Goal: Information Seeking & Learning: Learn about a topic

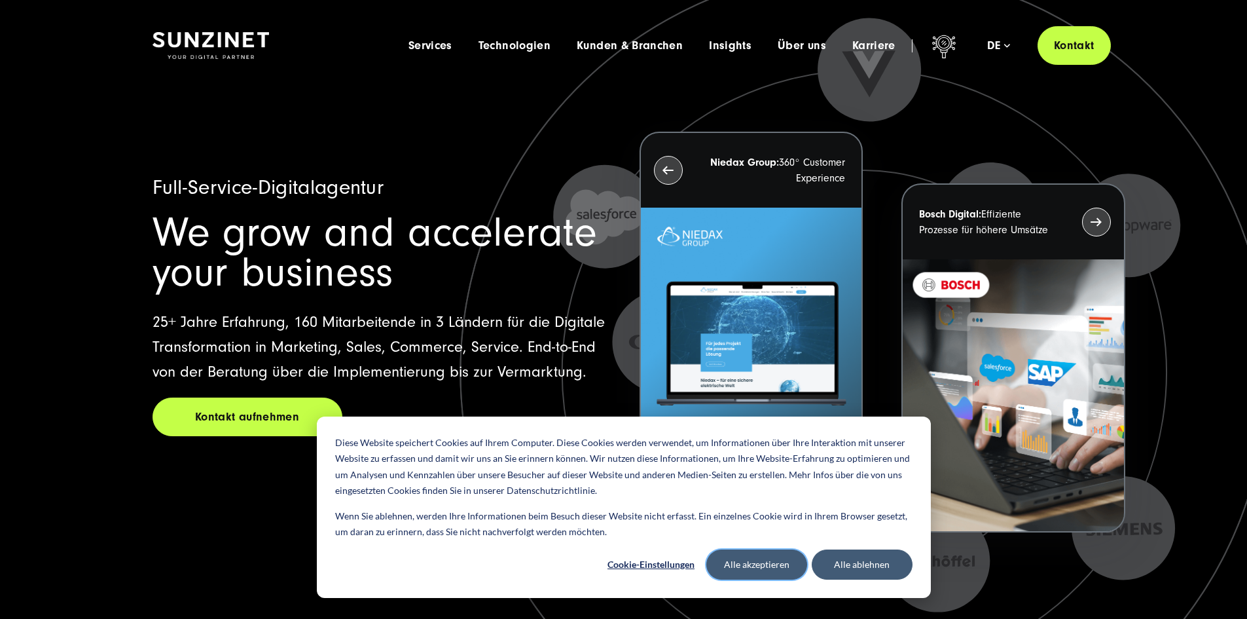
click at [776, 567] on button "Alle akzeptieren" at bounding box center [756, 564] width 101 height 30
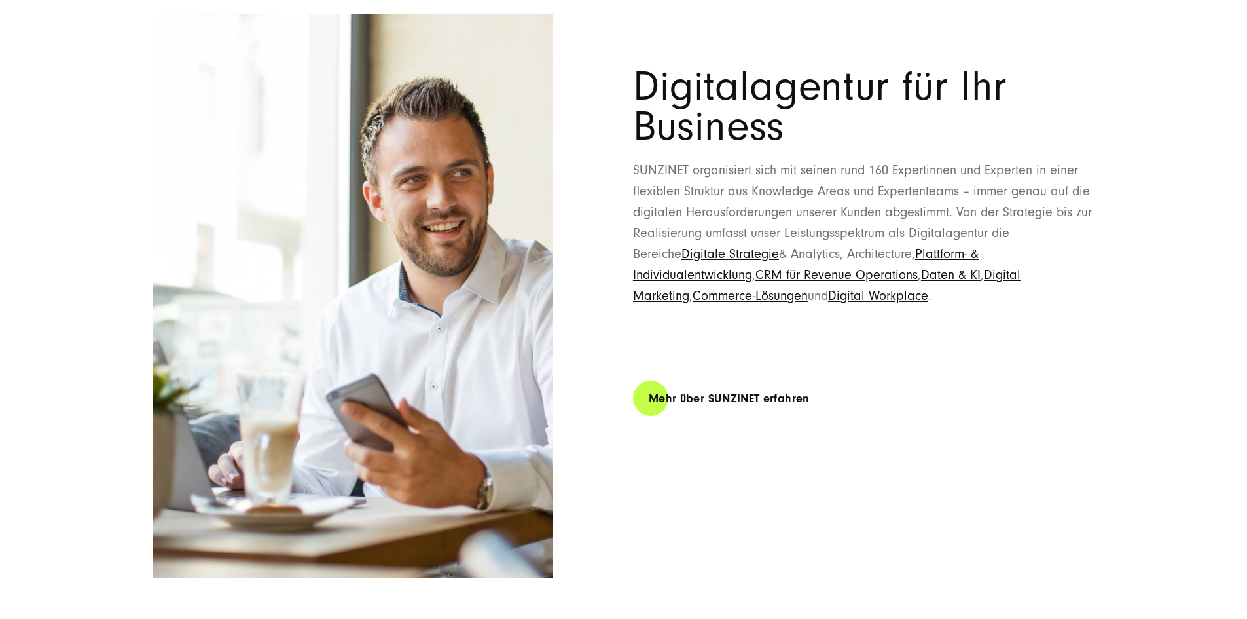
scroll to position [7333, 0]
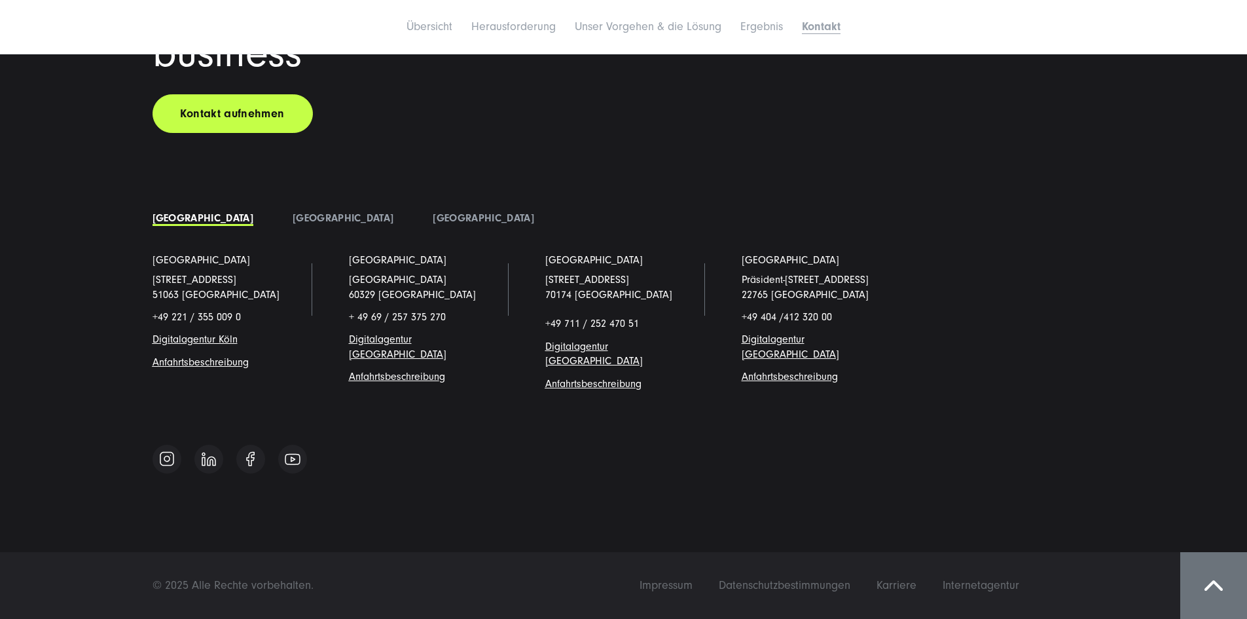
scroll to position [4477, 0]
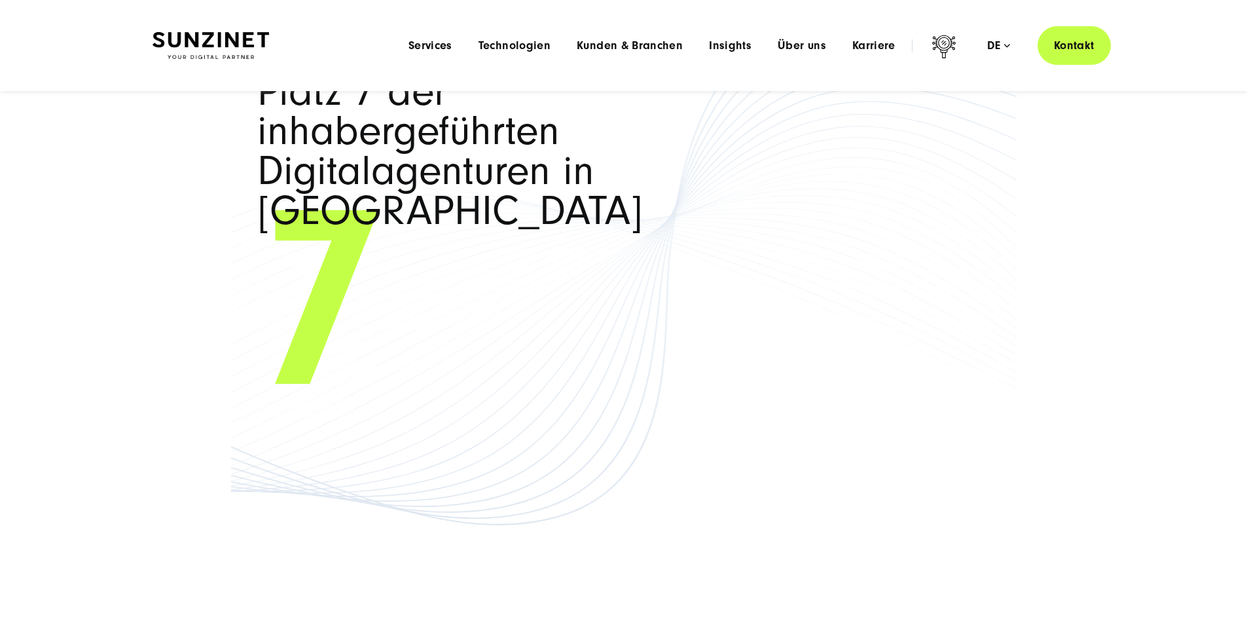
scroll to position [8250, 0]
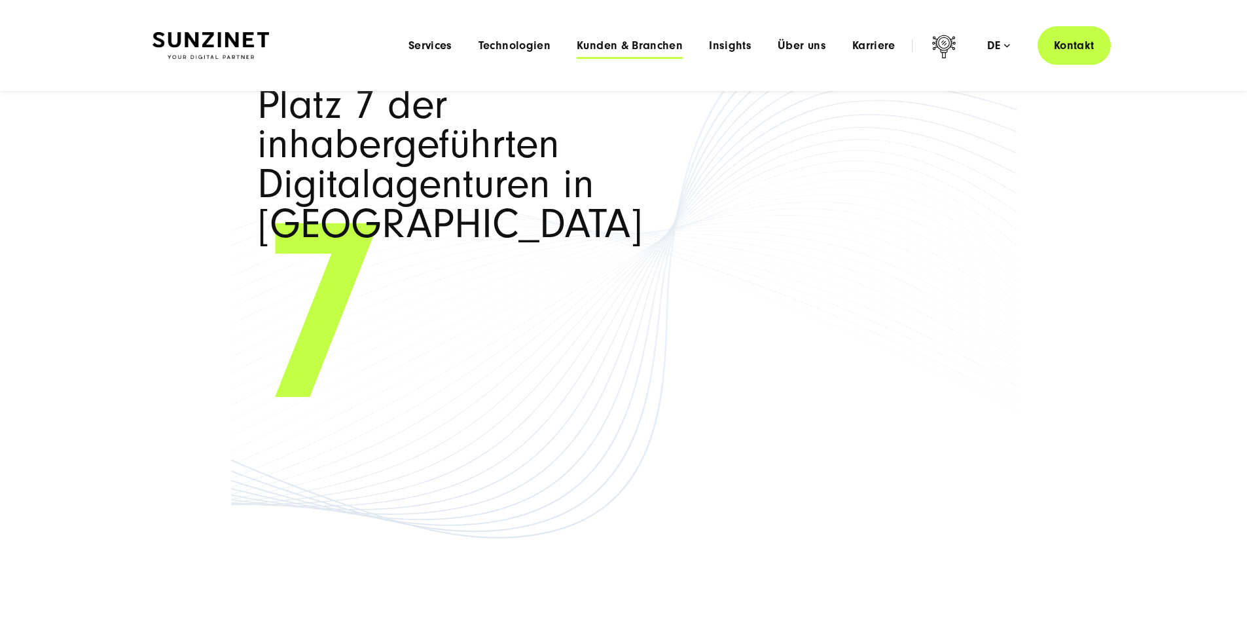
click at [587, 40] on span "Kunden & Branchen" at bounding box center [630, 45] width 106 height 13
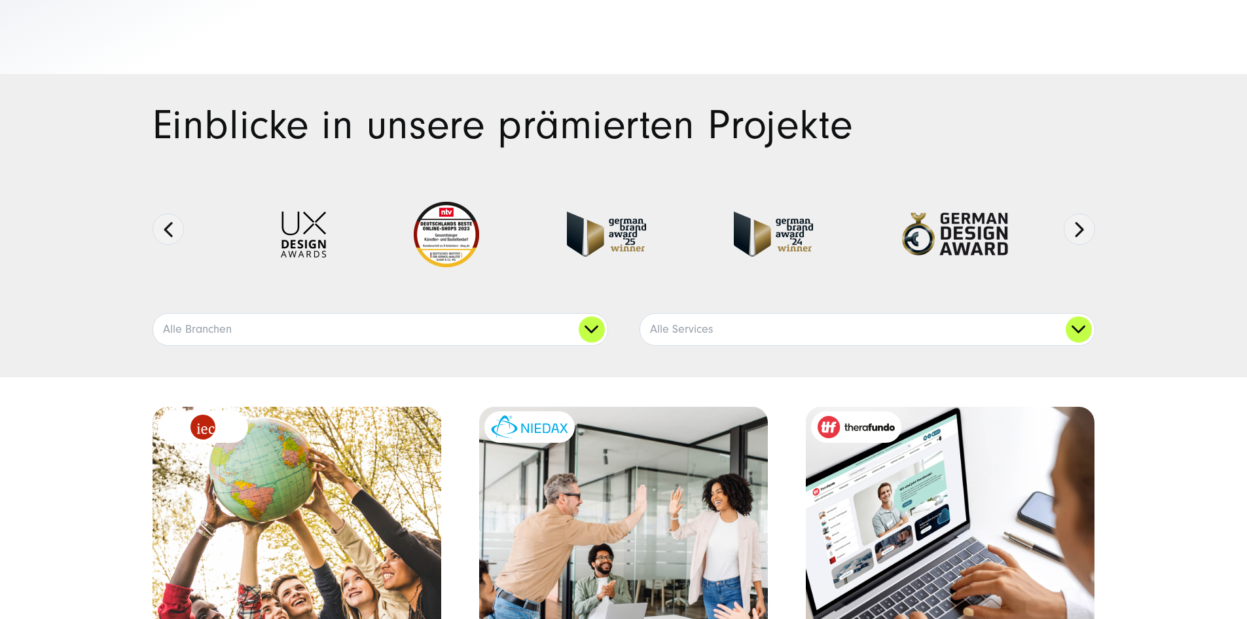
scroll to position [262, 0]
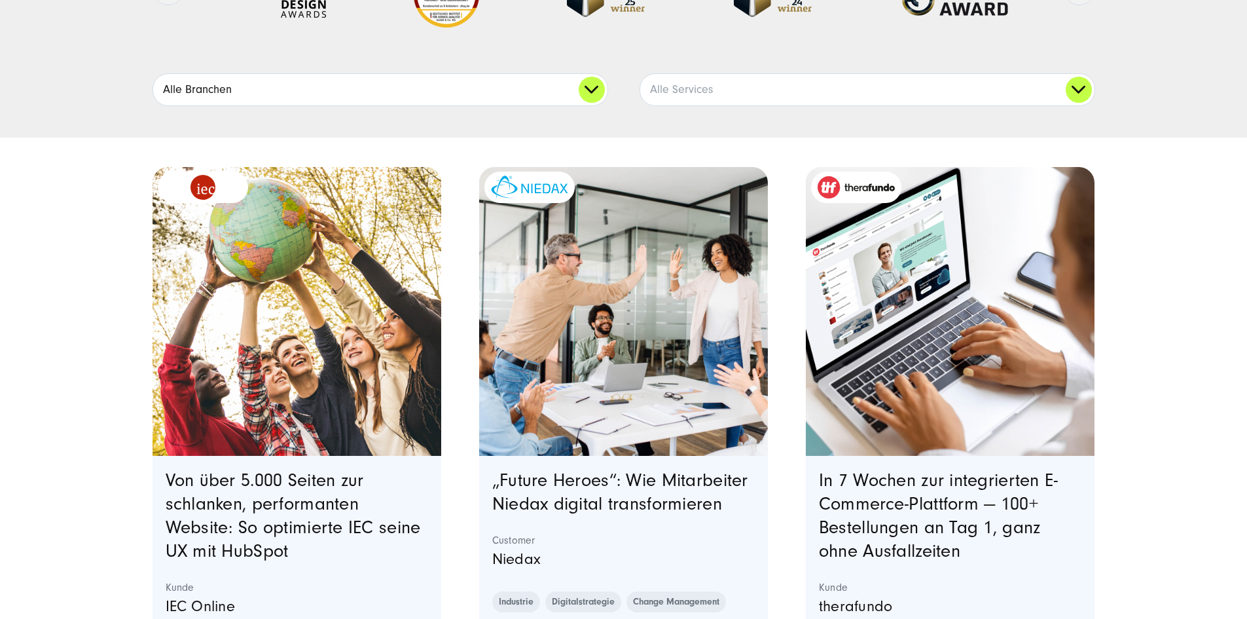
click at [582, 105] on link "Alle Branchen" at bounding box center [380, 89] width 454 height 31
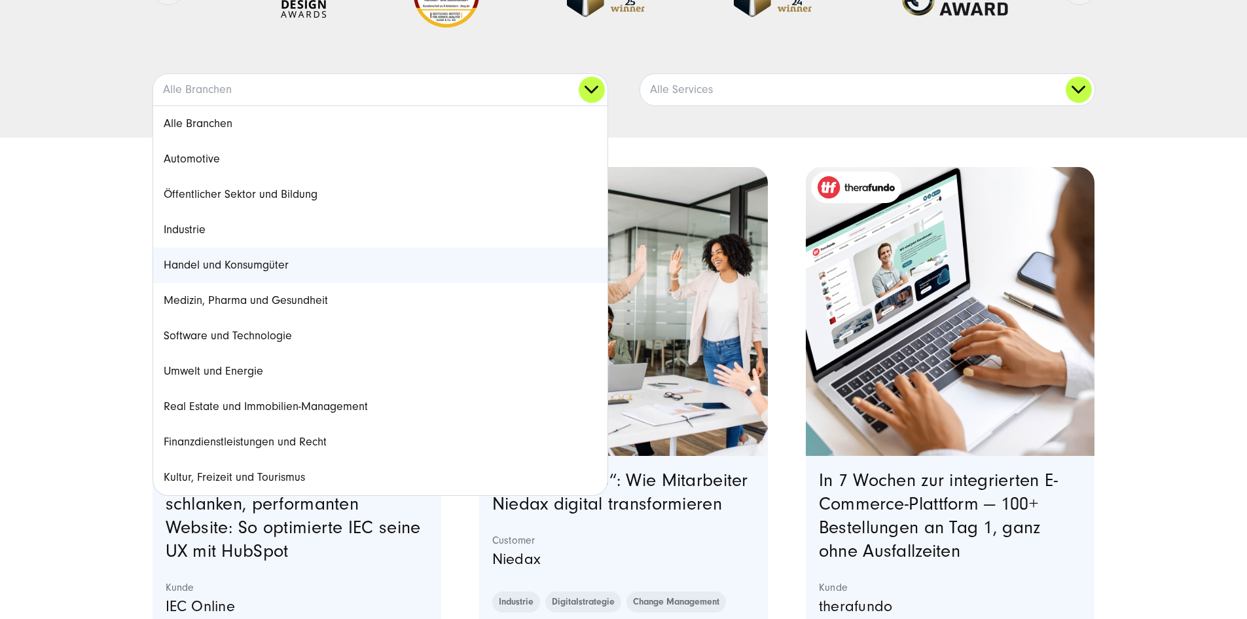
click at [270, 283] on link "Handel und Konsumgüter" at bounding box center [380, 264] width 454 height 35
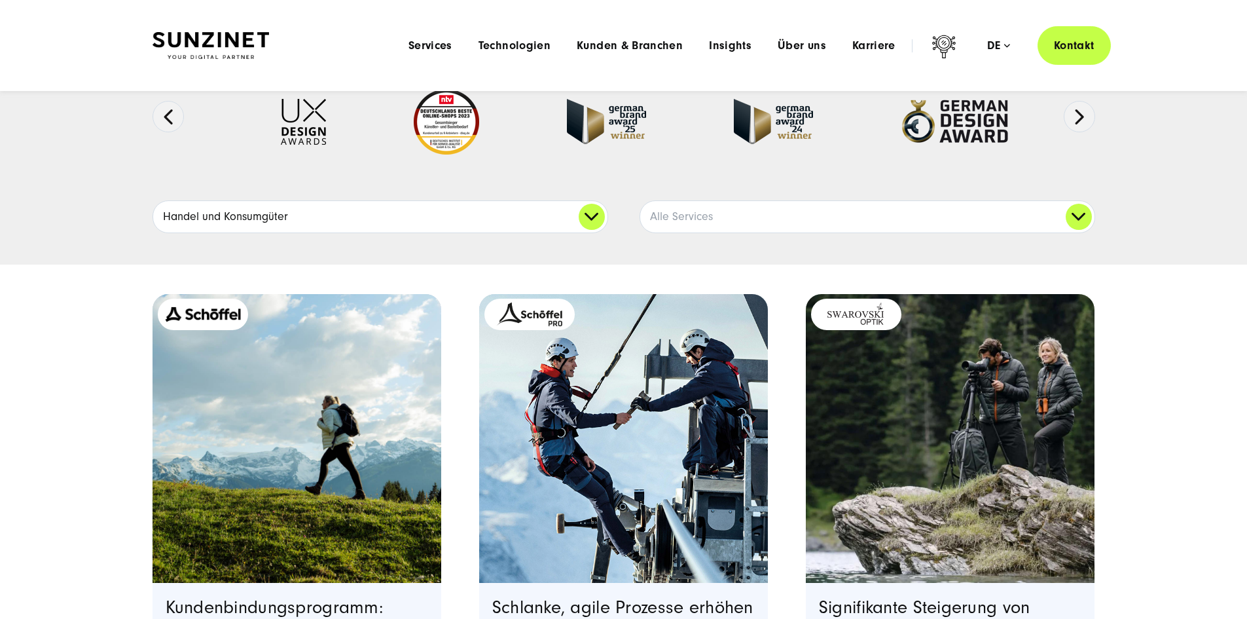
scroll to position [131, 0]
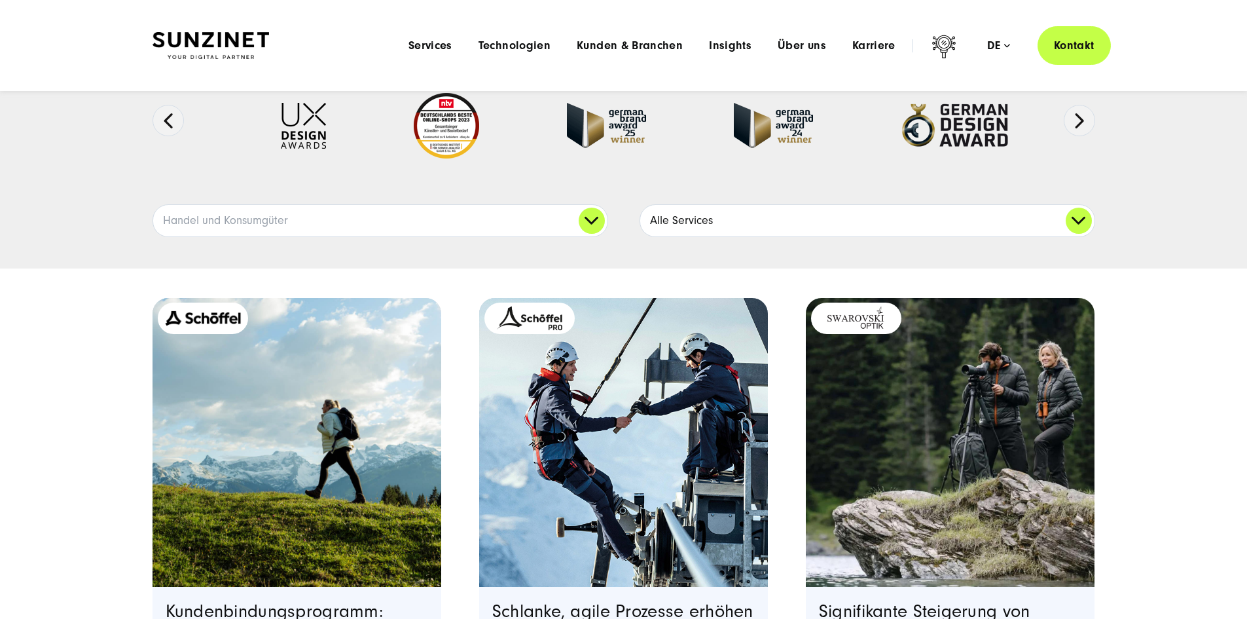
click at [674, 236] on link "Alle Services" at bounding box center [867, 220] width 454 height 31
